Goal: Task Accomplishment & Management: Use online tool/utility

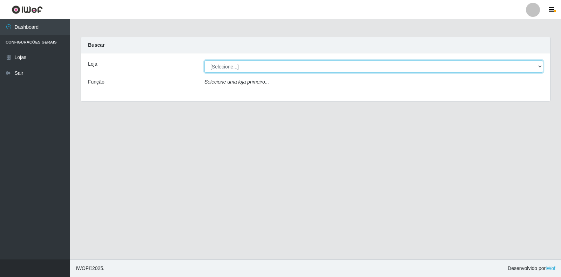
click at [253, 68] on select "[Selecione...] Extrabom - Loja 18 Goiabeiras" at bounding box center [373, 66] width 339 height 12
select select "501"
click at [204, 60] on select "[Selecione...] Extrabom - Loja 18 Goiabeiras" at bounding box center [373, 66] width 339 height 12
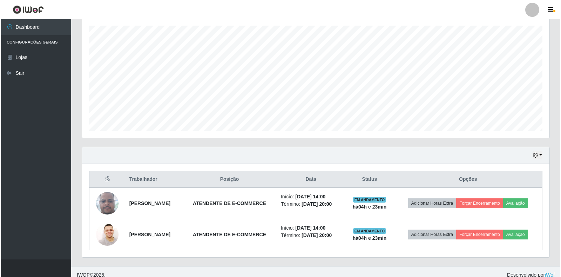
scroll to position [127, 0]
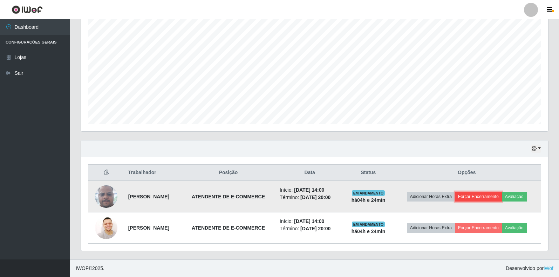
click at [478, 200] on button "Forçar Encerramento" at bounding box center [478, 196] width 47 height 10
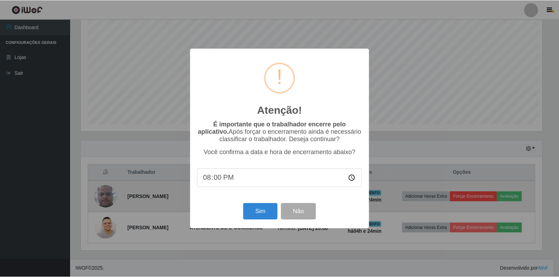
scroll to position [146, 463]
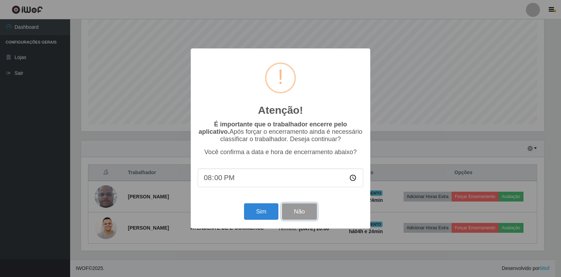
click at [307, 215] on button "Não" at bounding box center [299, 211] width 35 height 16
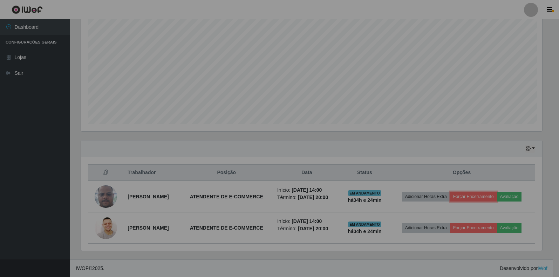
scroll to position [146, 467]
